Goal: Information Seeking & Learning: Learn about a topic

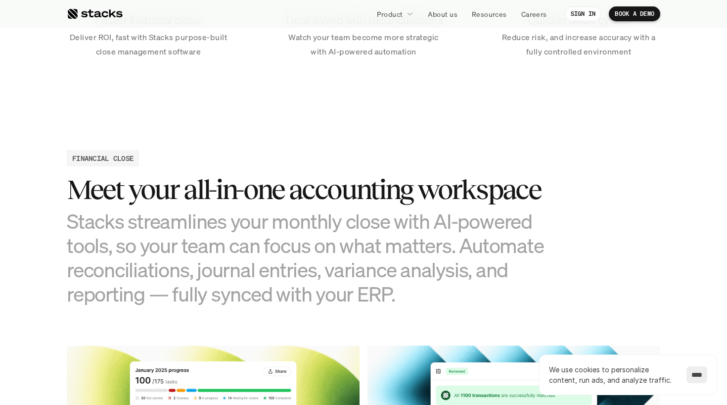
scroll to position [920, 0]
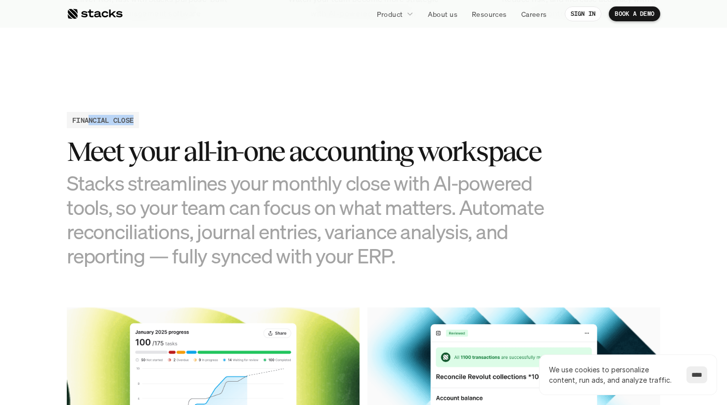
drag, startPoint x: 91, startPoint y: 121, endPoint x: 144, endPoint y: 127, distance: 54.2
click at [143, 126] on div "FINANCIAL CLOSE Meet your all-in-one accounting workspace Stacks streamlines yo…" at bounding box center [364, 190] width 594 height 156
click at [119, 159] on h3 "Meet your all-in-one accounting workspace" at bounding box center [314, 151] width 495 height 31
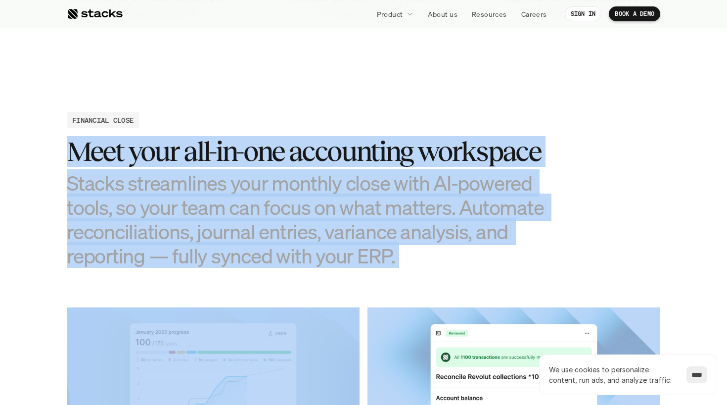
drag, startPoint x: 65, startPoint y: 151, endPoint x: 434, endPoint y: 296, distance: 396.0
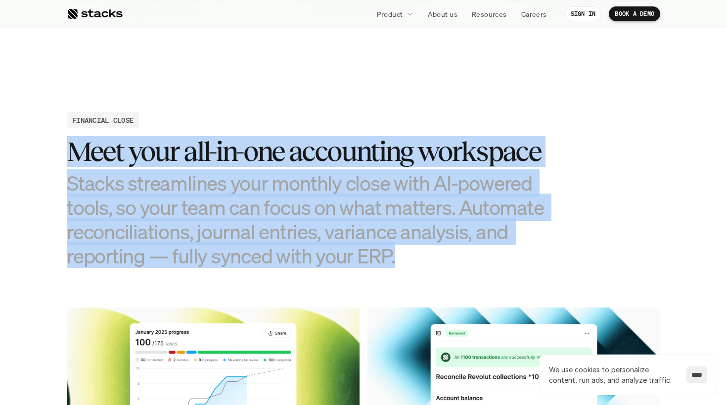
drag, startPoint x: 395, startPoint y: 257, endPoint x: 48, endPoint y: 156, distance: 361.1
click at [136, 175] on h3 "Stacks streamlines your monthly close with AI-powered tools, so your team can f…" at bounding box center [314, 219] width 495 height 97
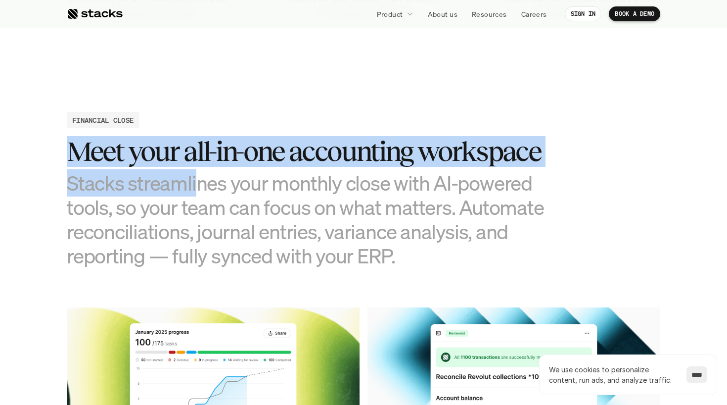
drag, startPoint x: 84, startPoint y: 154, endPoint x: 197, endPoint y: 173, distance: 114.7
click at [197, 173] on div "Meet your all-in-one accounting workspace Stacks streamlines your monthly close…" at bounding box center [314, 202] width 495 height 132
click at [189, 187] on h3 "Stacks streamlines your monthly close with AI-powered tools, so your team can f…" at bounding box center [314, 219] width 495 height 97
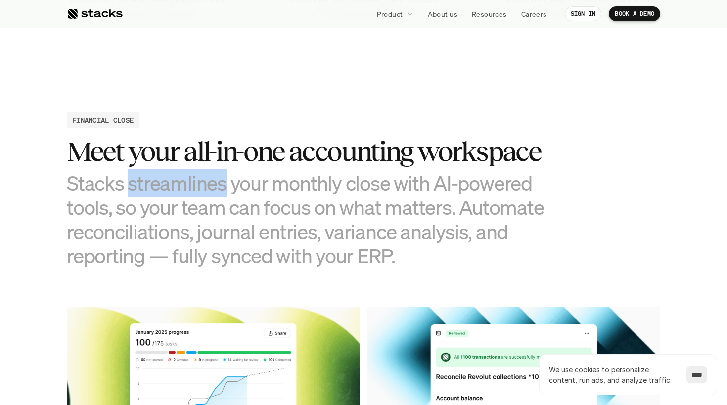
click at [189, 187] on h3 "Stacks streamlines your monthly close with AI-powered tools, so your team can f…" at bounding box center [314, 219] width 495 height 97
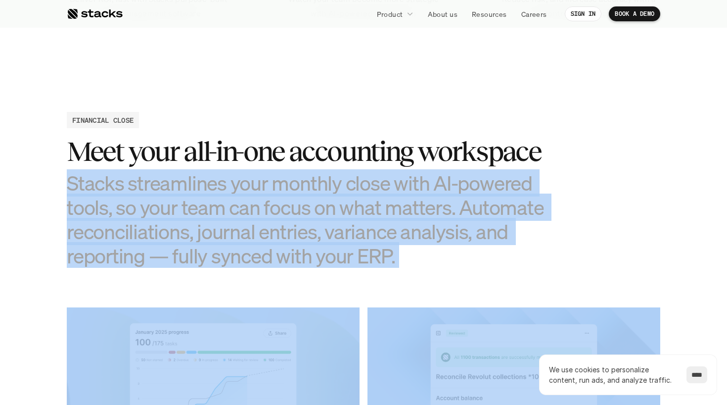
click at [189, 187] on h3 "Stacks streamlines your monthly close with AI-powered tools, so your team can f…" at bounding box center [314, 219] width 495 height 97
click at [271, 223] on h3 "Stacks streamlines your monthly close with AI-powered tools, so your team can f…" at bounding box center [314, 219] width 495 height 97
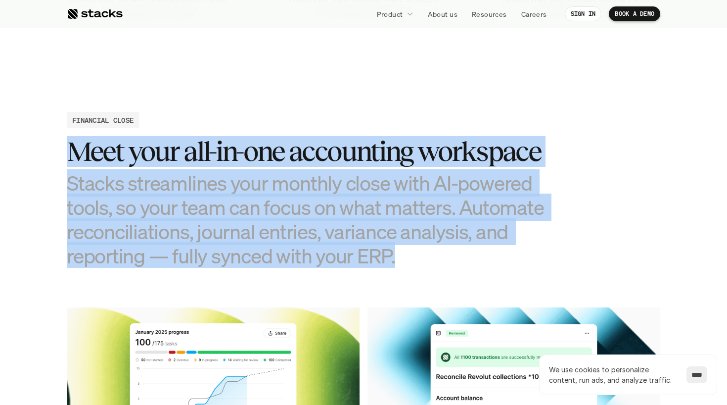
drag, startPoint x: 395, startPoint y: 257, endPoint x: 50, endPoint y: 151, distance: 360.2
click at [130, 173] on h3 "Stacks streamlines your monthly close with AI-powered tools, so your team can f…" at bounding box center [314, 219] width 495 height 97
drag, startPoint x: 68, startPoint y: 152, endPoint x: 409, endPoint y: 254, distance: 355.3
click at [409, 254] on div "Meet your all-in-one accounting workspace Stacks streamlines your monthly close…" at bounding box center [314, 202] width 495 height 132
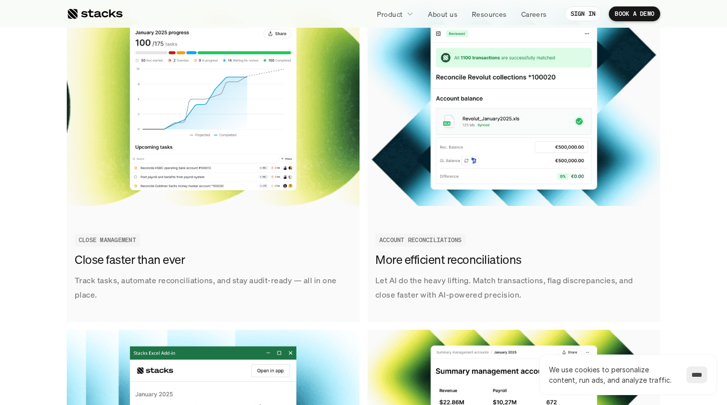
scroll to position [1245, 0]
